Goal: Complete application form

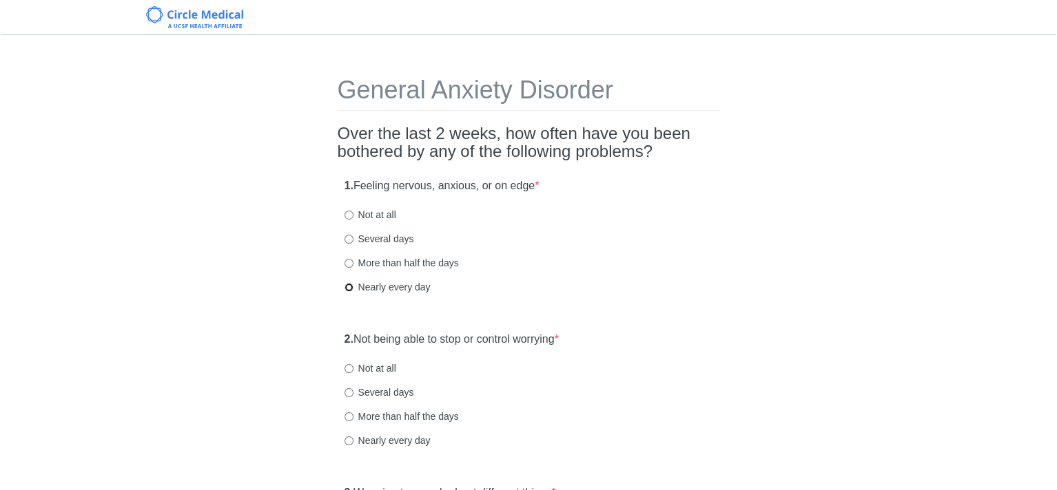
click at [347, 289] on input "Nearly every day" at bounding box center [348, 287] width 9 height 9
radio input "true"
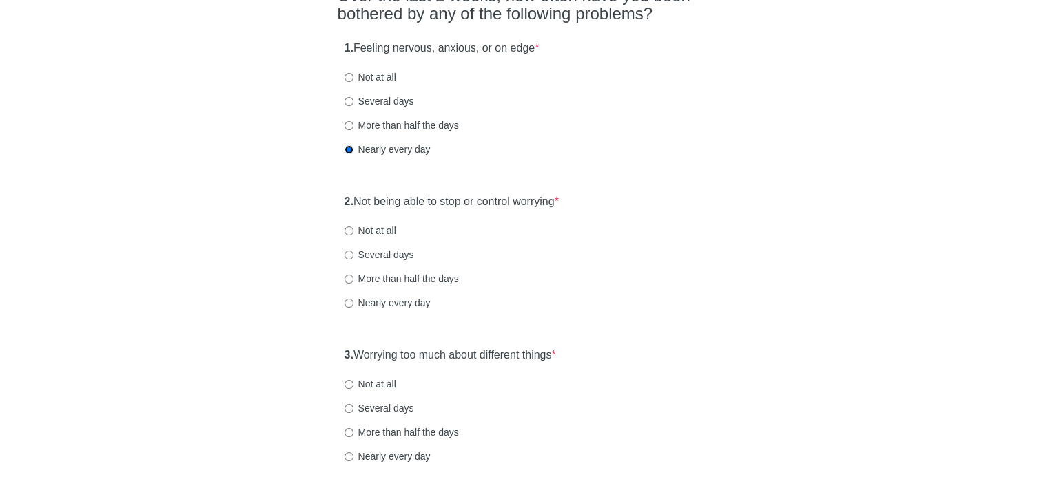
scroll to position [207, 0]
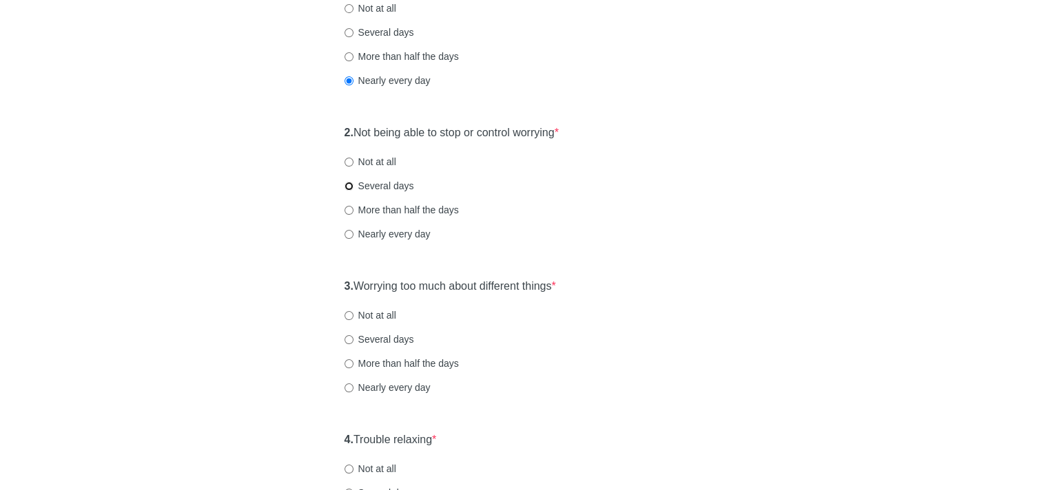
click at [347, 186] on input "Several days" at bounding box center [348, 186] width 9 height 9
radio input "true"
click at [347, 236] on input "Nearly every day" at bounding box center [348, 234] width 9 height 9
radio input "true"
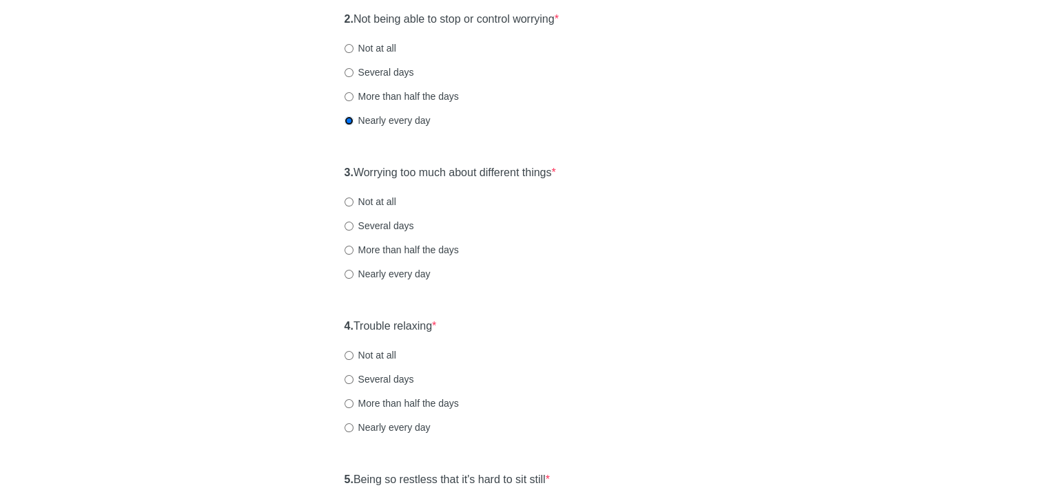
scroll to position [344, 0]
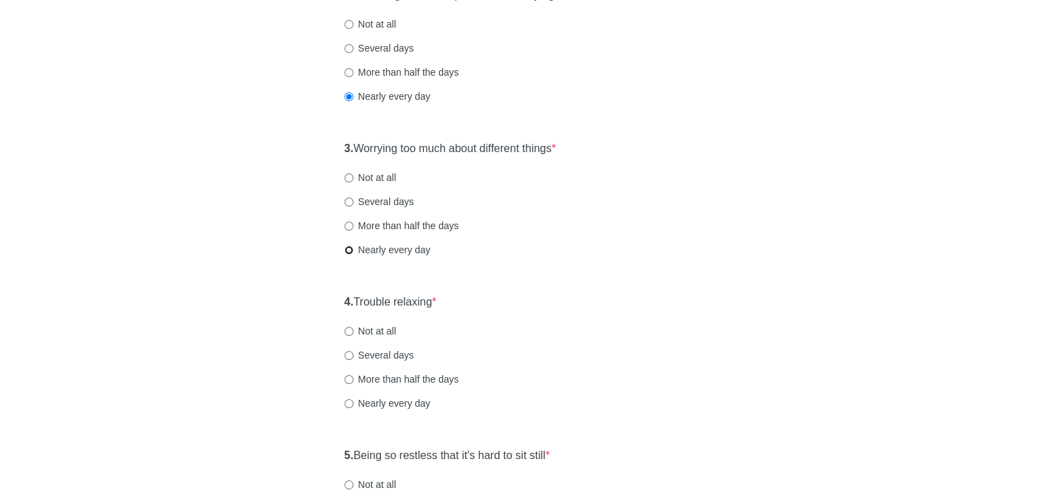
click at [347, 251] on input "Nearly every day" at bounding box center [348, 250] width 9 height 9
radio input "true"
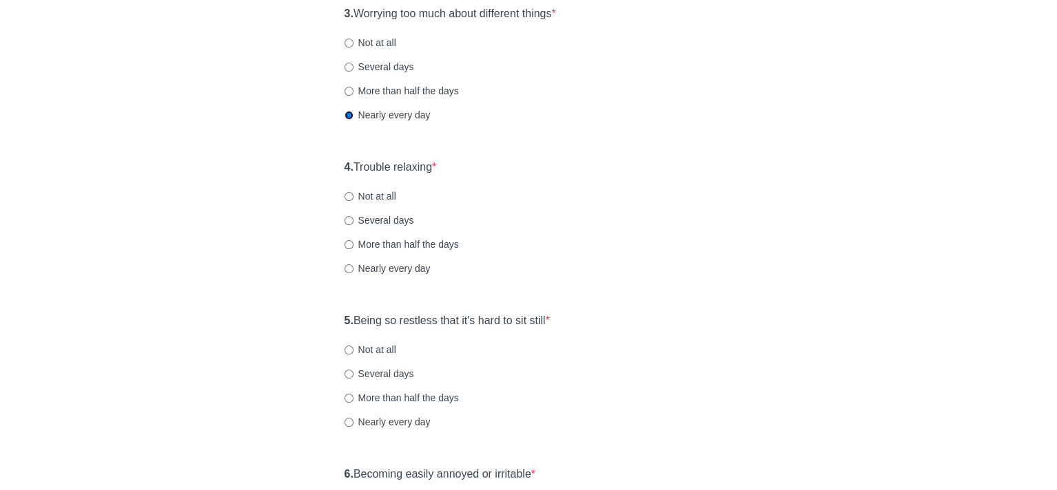
scroll to position [482, 0]
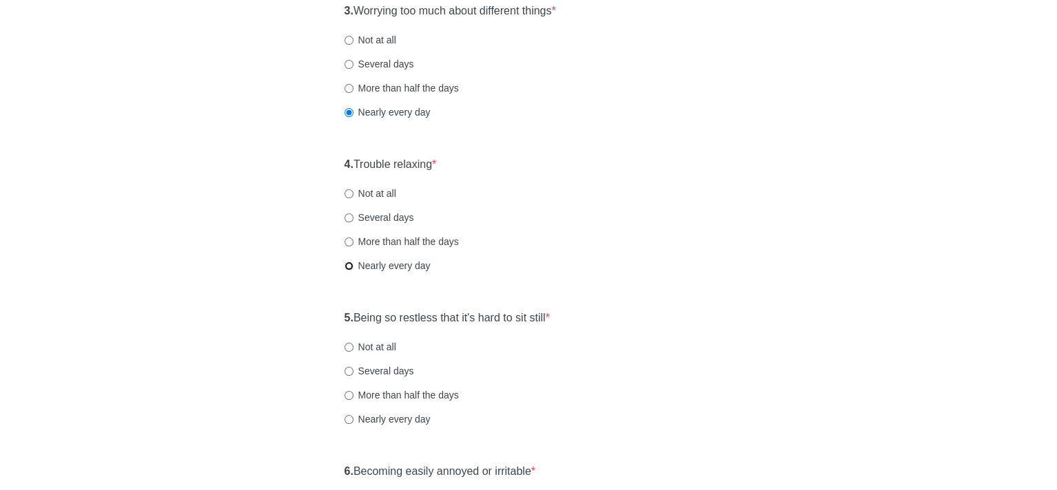
click at [347, 266] on input "Nearly every day" at bounding box center [348, 266] width 9 height 9
radio input "true"
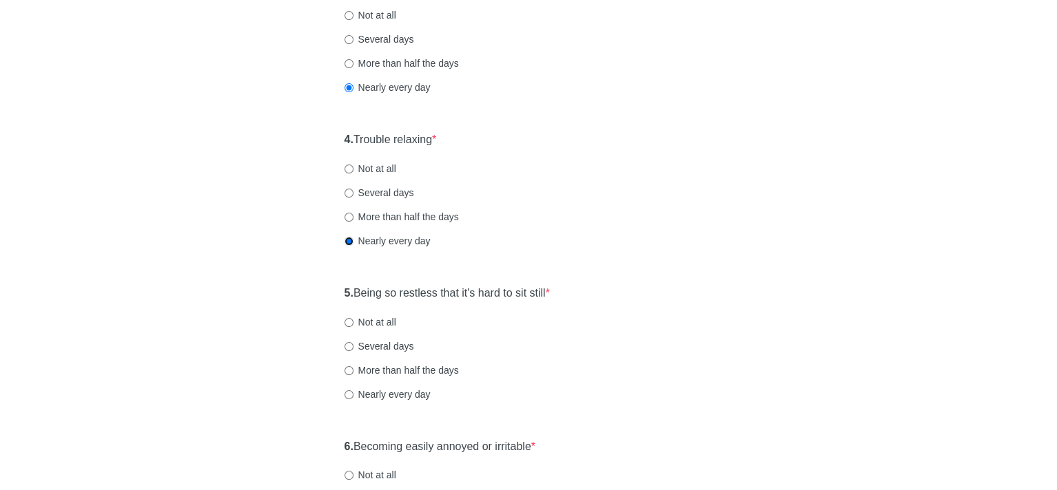
scroll to position [551, 0]
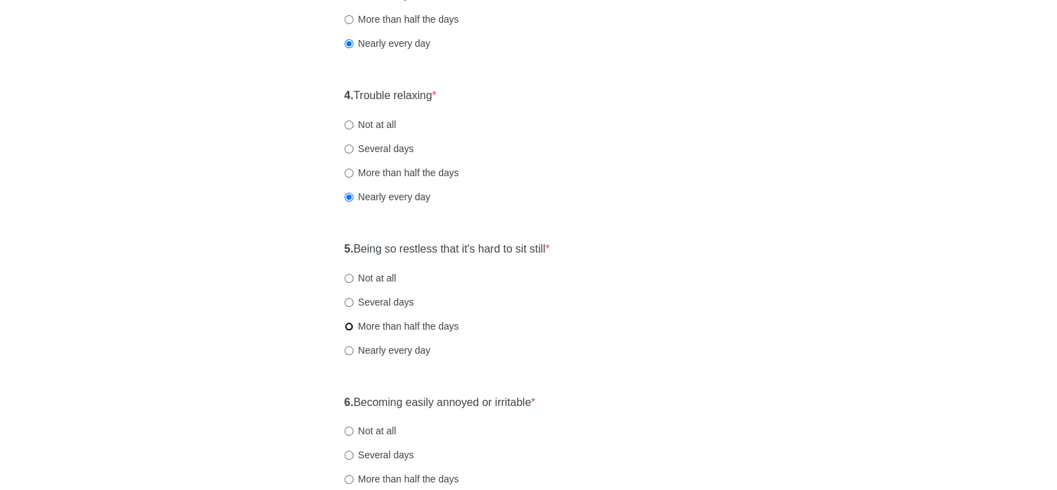
click at [347, 327] on input "More than half the days" at bounding box center [348, 326] width 9 height 9
radio input "true"
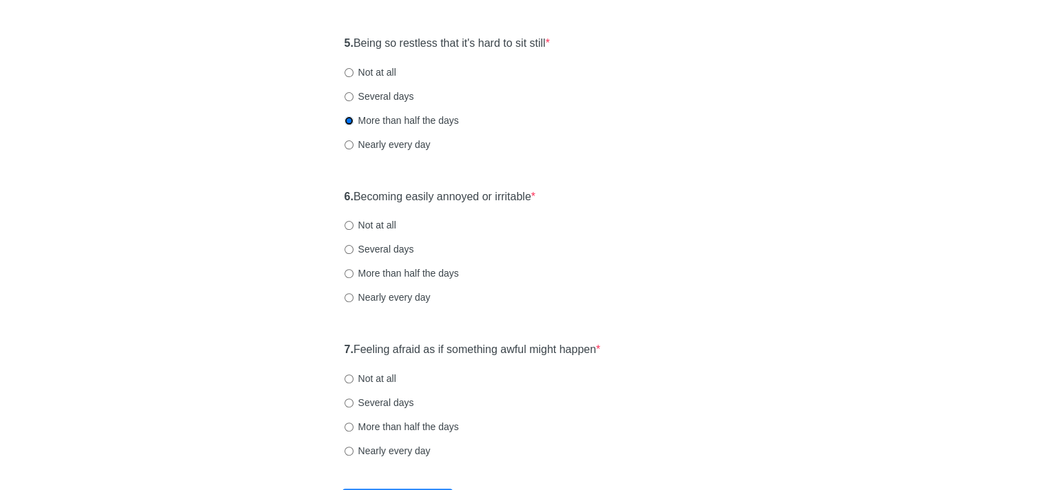
scroll to position [758, 0]
click at [347, 272] on input "More than half the days" at bounding box center [348, 273] width 9 height 9
radio input "true"
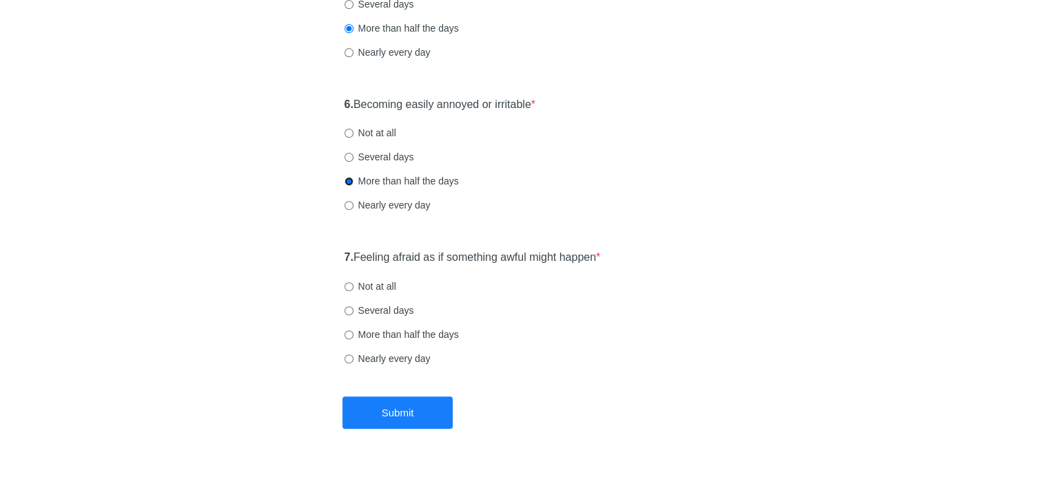
scroll to position [871, 0]
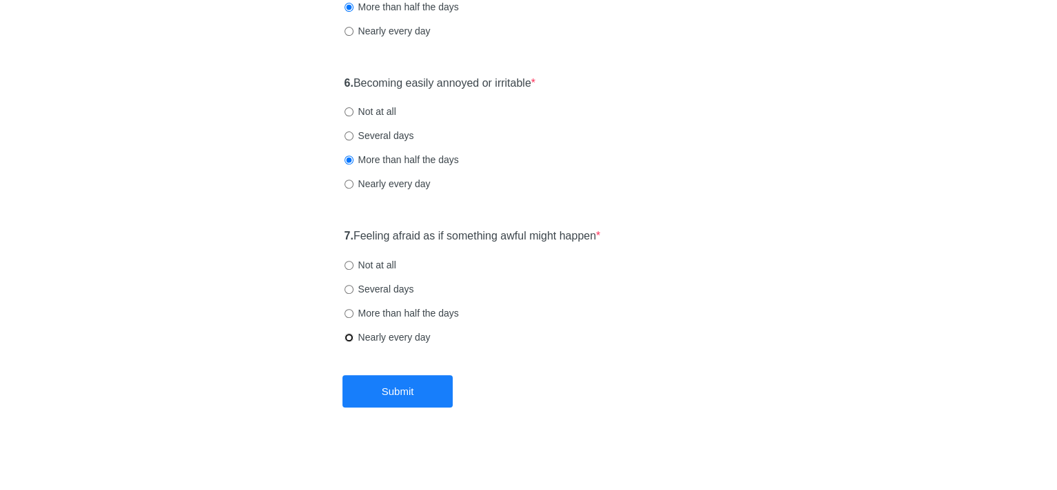
click at [347, 336] on input "Nearly every day" at bounding box center [348, 337] width 9 height 9
radio input "true"
click at [423, 389] on button "Submit" at bounding box center [397, 391] width 110 height 32
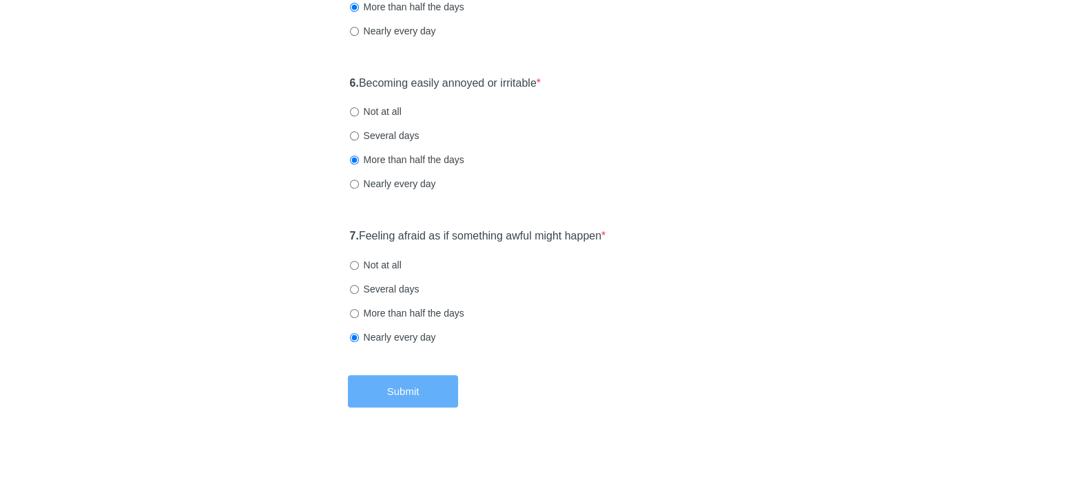
scroll to position [0, 0]
